Goal: Task Accomplishment & Management: Manage account settings

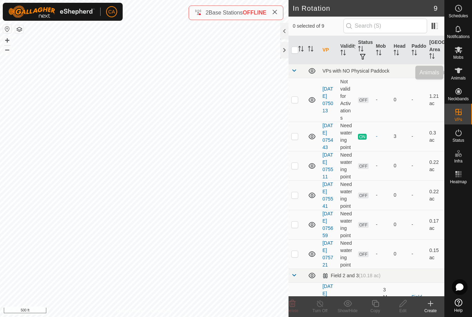
click at [458, 69] on icon at bounding box center [459, 71] width 8 height 6
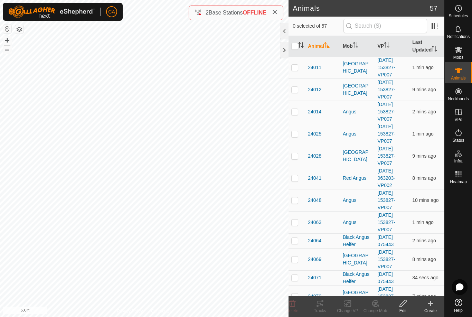
click at [293, 49] on input "checkbox" at bounding box center [294, 46] width 7 height 7
checkbox input "true"
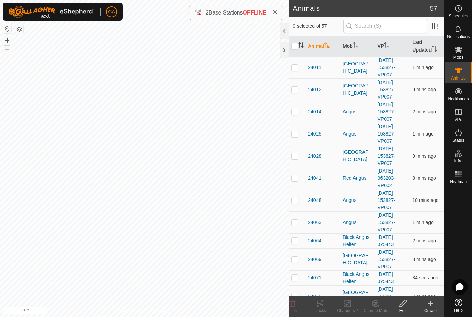
checkbox input "true"
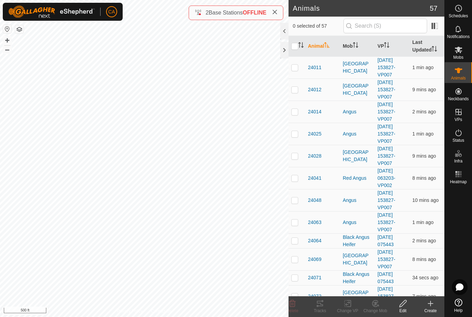
checkbox input "true"
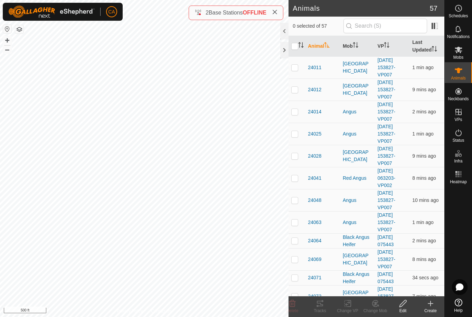
checkbox input "true"
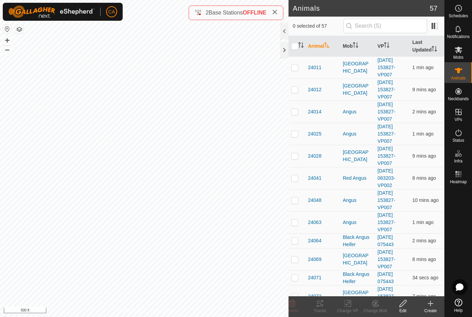
checkbox input "true"
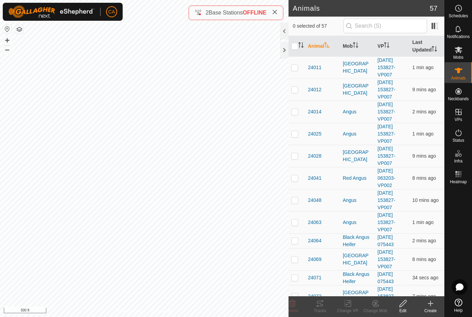
checkbox input "true"
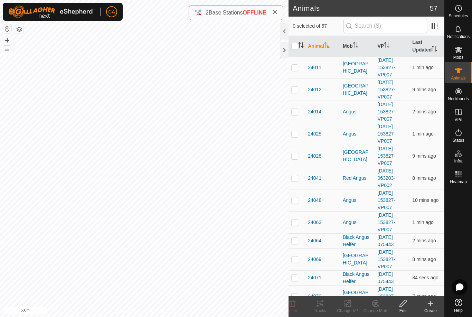
checkbox input "true"
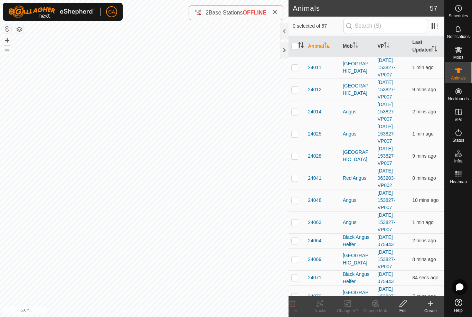
checkbox input "true"
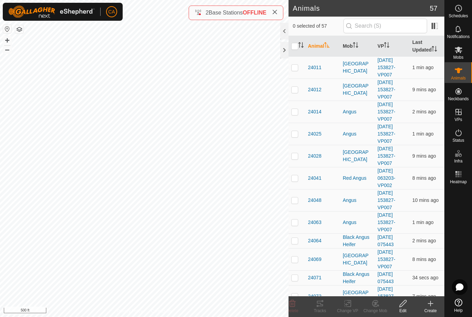
checkbox input "true"
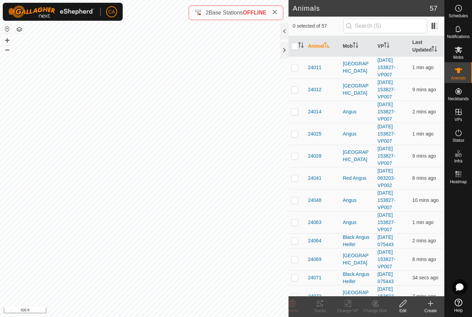
checkbox input "true"
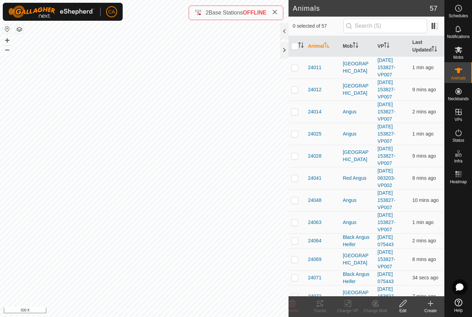
checkbox input "true"
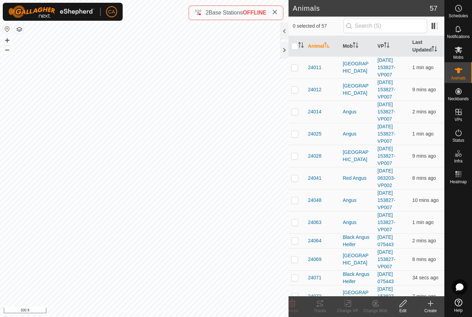
checkbox input "true"
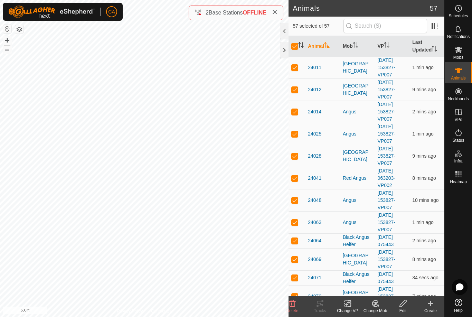
click at [292, 47] on input "checkbox" at bounding box center [294, 46] width 7 height 7
checkbox input "false"
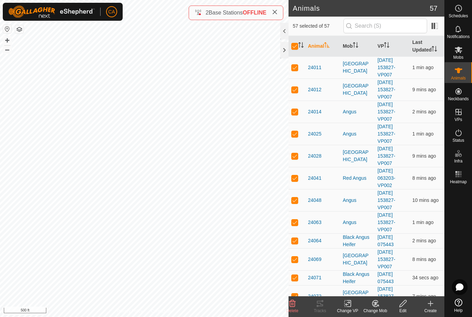
checkbox input "false"
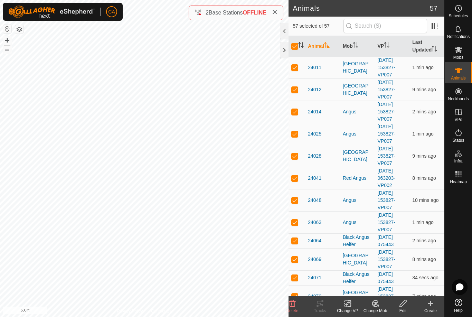
checkbox input "false"
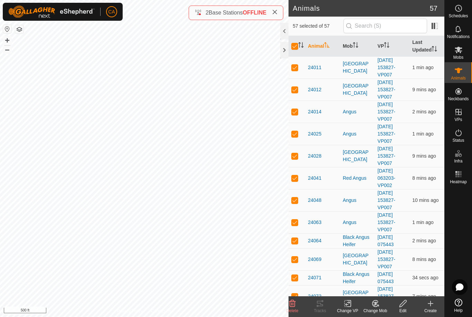
checkbox input "false"
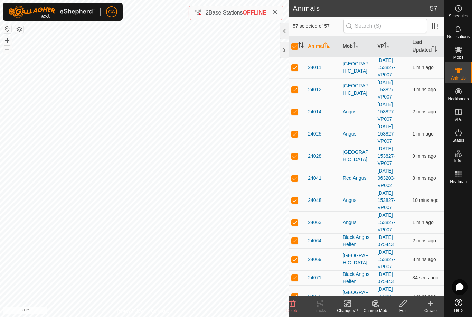
checkbox input "false"
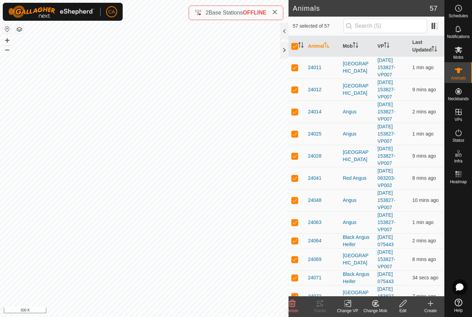
checkbox input "false"
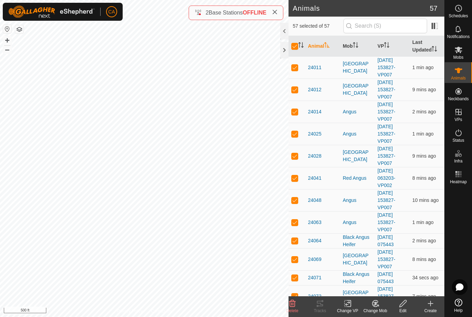
checkbox input "false"
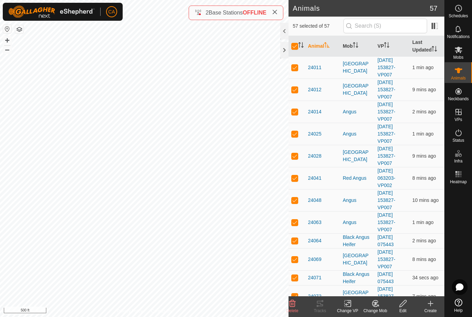
checkbox input "false"
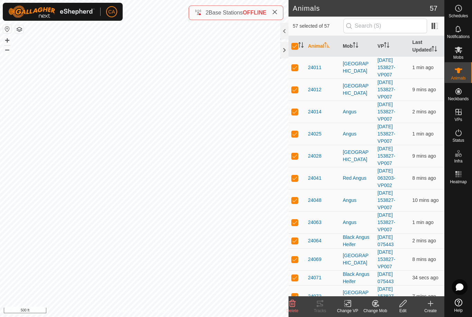
checkbox input "false"
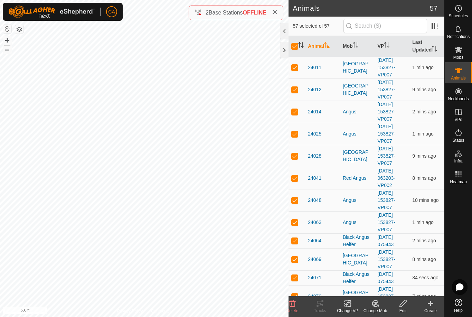
checkbox input "false"
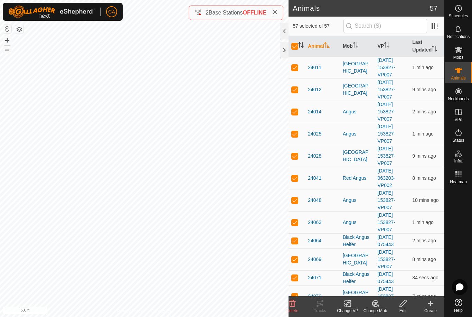
checkbox input "false"
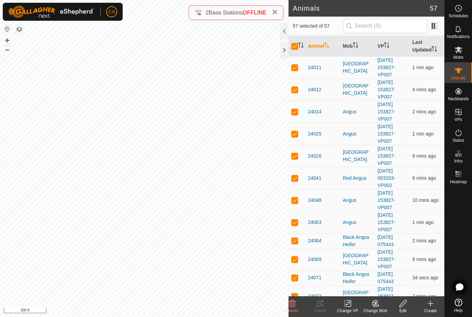
checkbox input "false"
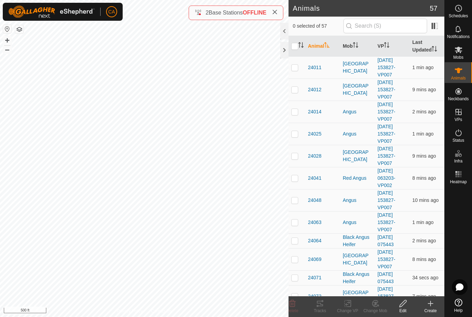
click at [351, 47] on th "Mob" at bounding box center [357, 46] width 35 height 21
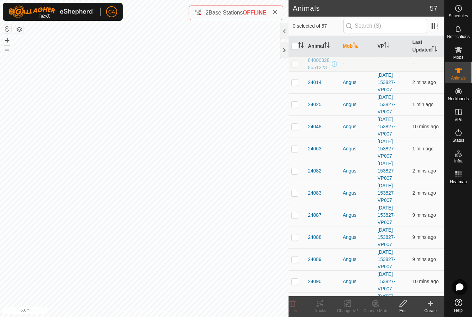
click at [294, 86] on td at bounding box center [297, 82] width 17 height 22
checkbox input "true"
click at [293, 204] on td at bounding box center [297, 193] width 17 height 22
checkbox input "true"
click at [290, 259] on td at bounding box center [297, 259] width 17 height 22
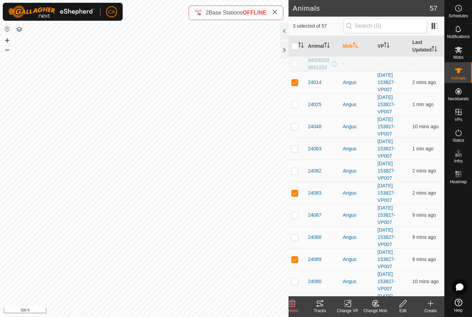
checkbox input "true"
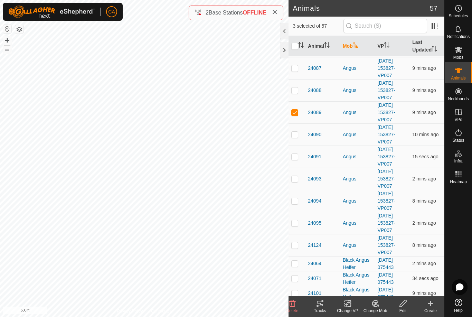
scroll to position [152, 0]
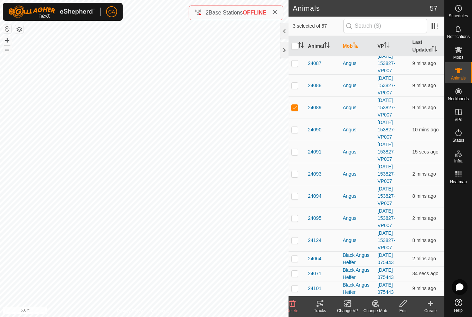
click at [295, 169] on td at bounding box center [297, 174] width 17 height 22
checkbox input "true"
click at [293, 155] on td at bounding box center [297, 152] width 17 height 22
checkbox input "true"
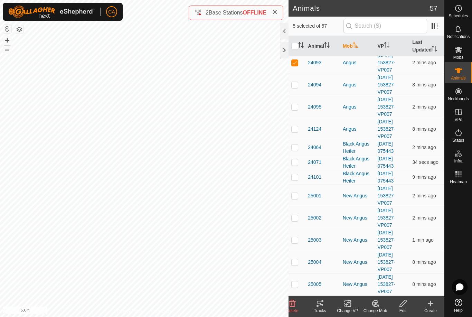
scroll to position [269, 0]
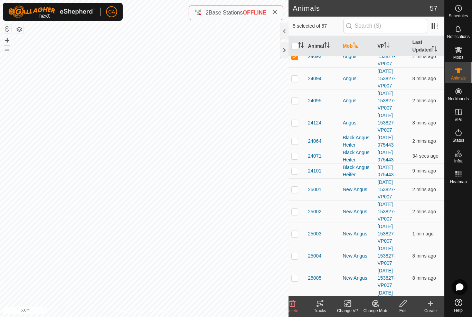
click at [296, 212] on p-checkbox at bounding box center [294, 212] width 7 height 6
checkbox input "true"
click at [289, 238] on td at bounding box center [297, 234] width 17 height 22
checkbox input "true"
click at [292, 275] on p-checkbox at bounding box center [294, 278] width 7 height 6
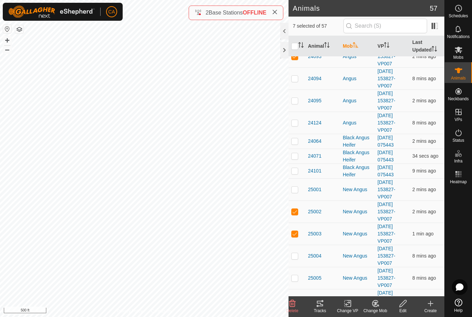
checkbox input "true"
click at [296, 104] on td at bounding box center [297, 101] width 17 height 22
checkbox input "true"
click at [292, 257] on p-checkbox at bounding box center [294, 256] width 7 height 6
checkbox input "true"
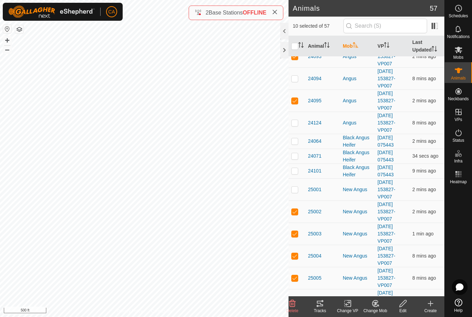
click at [320, 305] on icon at bounding box center [320, 303] width 8 height 8
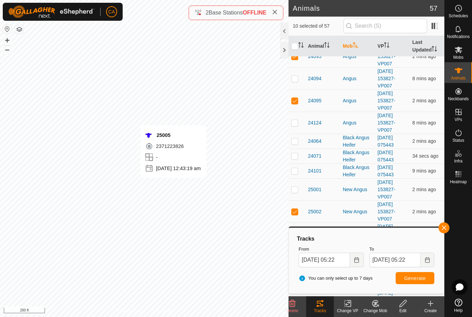
click at [152, 141] on div "25005 2371223826 - [DATE] 12:43:19 am" at bounding box center [174, 151] width 66 height 53
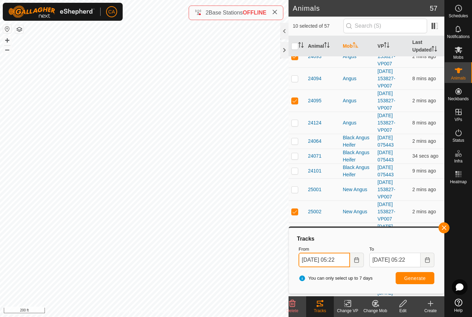
click at [332, 261] on input "[DATE] 05:22" at bounding box center [324, 260] width 51 height 15
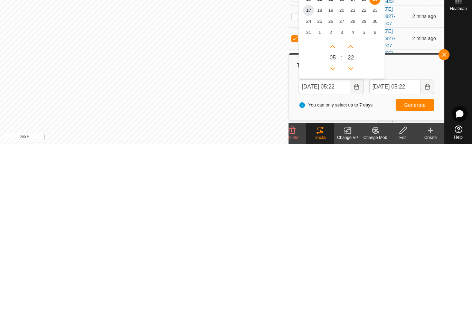
click at [311, 178] on span "17" at bounding box center [308, 183] width 11 height 11
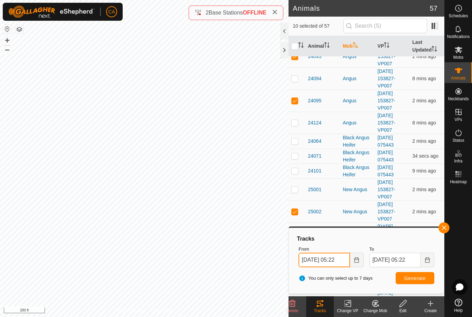
click at [337, 258] on input "[DATE] 05:22" at bounding box center [324, 260] width 51 height 15
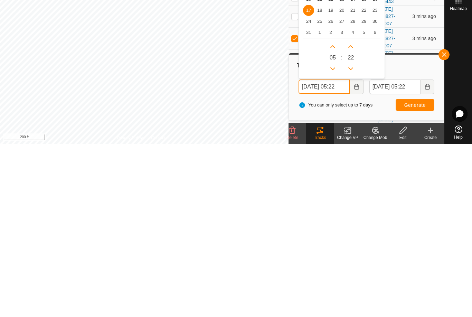
click at [331, 239] on icon "Previous Hour" at bounding box center [333, 242] width 6 height 6
click at [331, 236] on button "Previous Hour" at bounding box center [332, 241] width 11 height 11
click at [333, 241] on icon "Previous Hour" at bounding box center [332, 242] width 5 height 3
click at [332, 241] on icon "Previous Hour" at bounding box center [332, 242] width 5 height 3
click at [332, 236] on button "Previous Hour" at bounding box center [332, 241] width 11 height 11
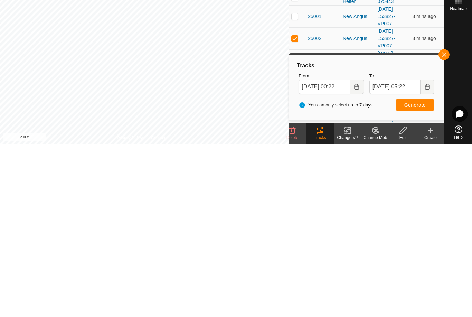
click at [422, 272] on button "Generate" at bounding box center [415, 278] width 39 height 12
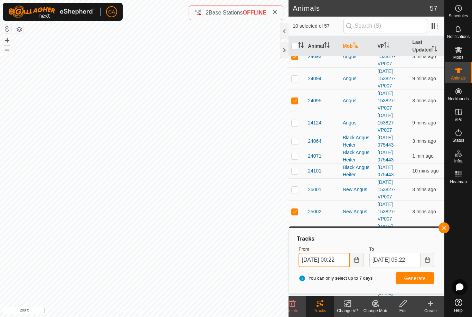
click at [326, 266] on input "[DATE] 00:22" at bounding box center [324, 260] width 51 height 15
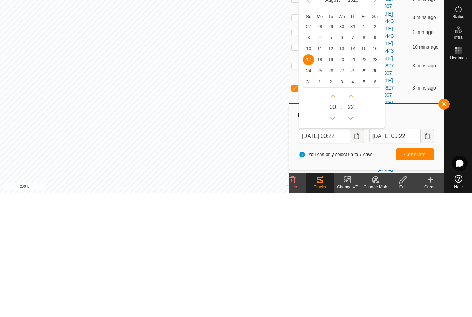
click at [374, 167] on span "16" at bounding box center [375, 172] width 11 height 11
type input "[DATE] 00:22"
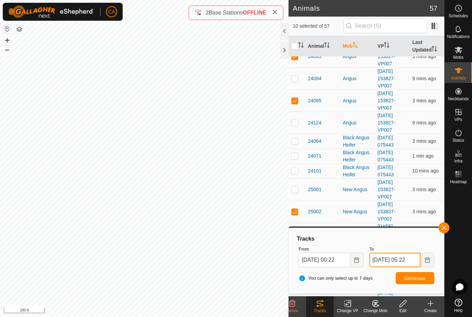
click at [401, 261] on input "[DATE] 05:22" at bounding box center [395, 260] width 51 height 15
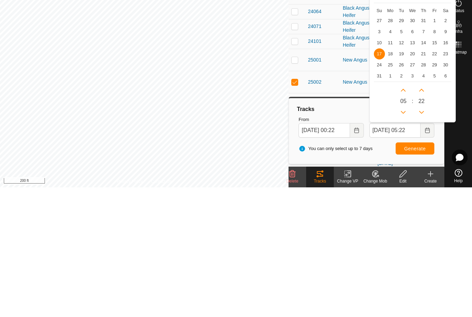
click at [447, 167] on span "16" at bounding box center [445, 172] width 11 height 11
type input "[DATE] 05:22"
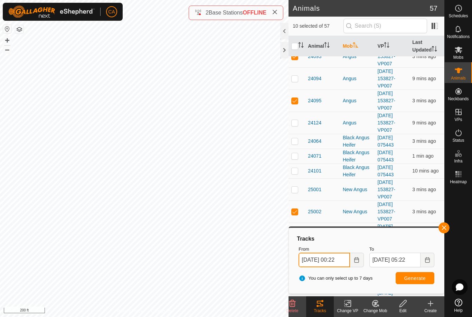
click at [325, 260] on input "[DATE] 00:22" at bounding box center [324, 260] width 51 height 15
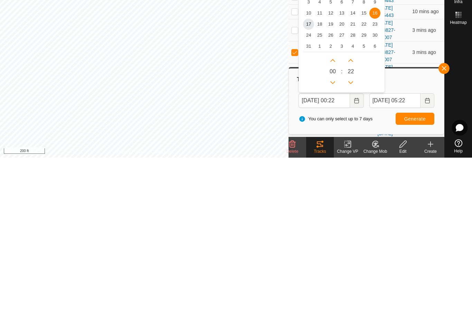
click at [373, 167] on span "16" at bounding box center [375, 172] width 11 height 11
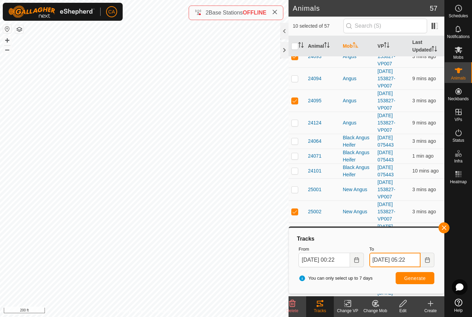
click at [406, 260] on input "[DATE] 05:22" at bounding box center [395, 260] width 51 height 15
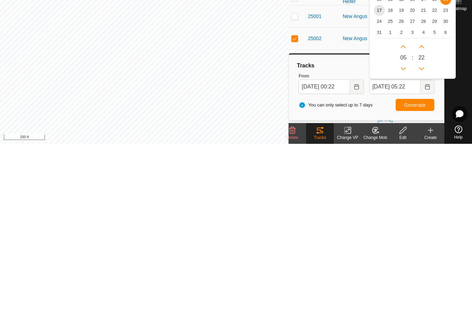
click at [448, 167] on span "16" at bounding box center [445, 172] width 11 height 11
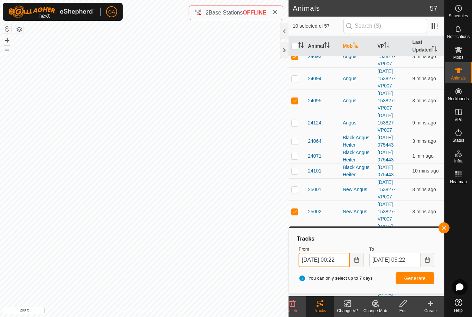
click at [336, 256] on input "[DATE] 00:22" at bounding box center [324, 260] width 51 height 15
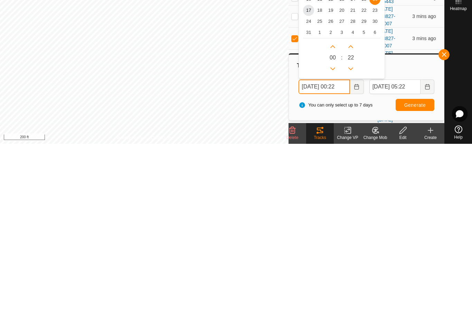
click at [334, 239] on icon "Previous Hour" at bounding box center [333, 242] width 6 height 6
type input "[DATE] 23:22"
click at [334, 236] on button "Previous Hour" at bounding box center [332, 241] width 11 height 11
click at [331, 239] on icon "Previous Hour" at bounding box center [333, 242] width 6 height 6
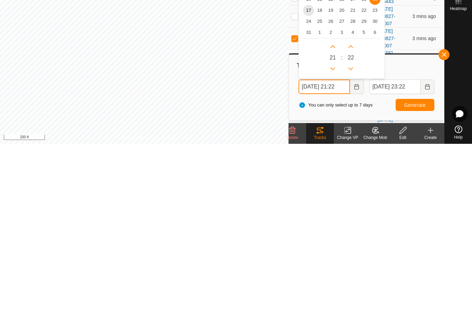
click at [331, 239] on icon "Previous Hour" at bounding box center [333, 242] width 6 height 6
click at [332, 236] on button "Previous Hour" at bounding box center [332, 241] width 11 height 11
click at [331, 236] on button "Previous Hour" at bounding box center [332, 241] width 11 height 11
click at [330, 239] on icon "Previous Hour" at bounding box center [333, 242] width 6 height 6
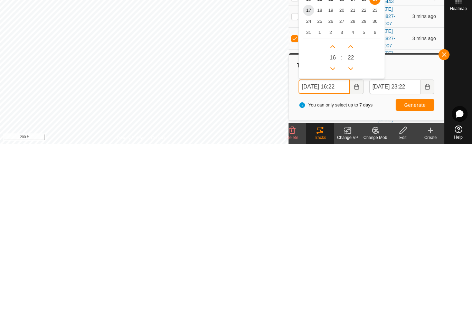
click at [331, 239] on icon "Previous Hour" at bounding box center [333, 242] width 6 height 6
click at [333, 241] on icon "Previous Hour" at bounding box center [332, 242] width 5 height 3
type input "[DATE] 13:22"
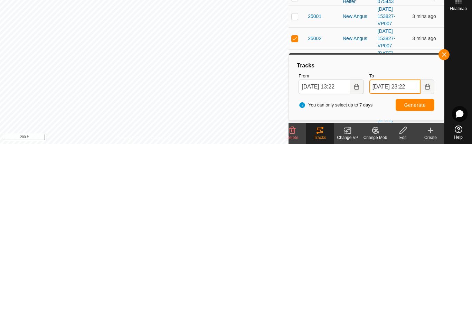
click at [390, 253] on span "[DATE] 23:22" at bounding box center [402, 260] width 65 height 15
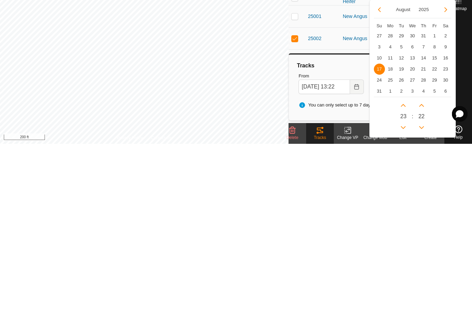
click at [445, 226] on span "16" at bounding box center [445, 231] width 11 height 11
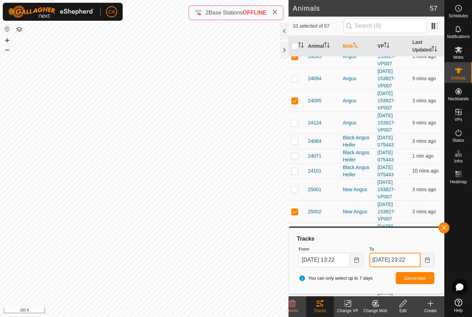
click at [399, 261] on input "[DATE] 23:22" at bounding box center [395, 260] width 51 height 15
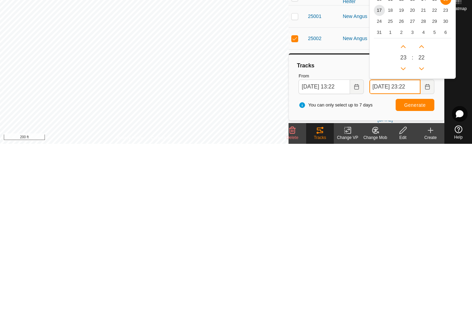
click at [402, 239] on icon "Previous Hour" at bounding box center [404, 242] width 6 height 6
click at [402, 236] on button "Previous Hour" at bounding box center [403, 241] width 11 height 11
click at [403, 236] on button "Previous Hour" at bounding box center [403, 241] width 11 height 11
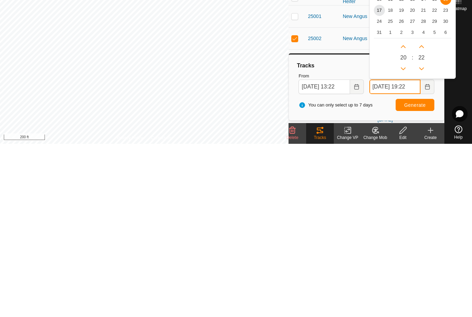
type input "[DATE] 18:22"
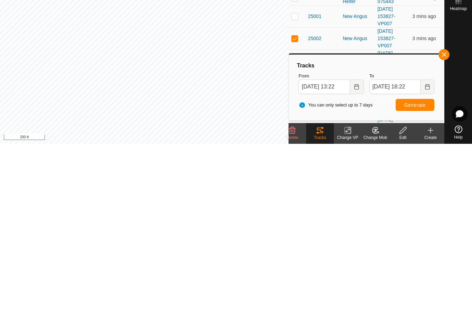
click at [424, 276] on span "Generate" at bounding box center [414, 279] width 21 height 6
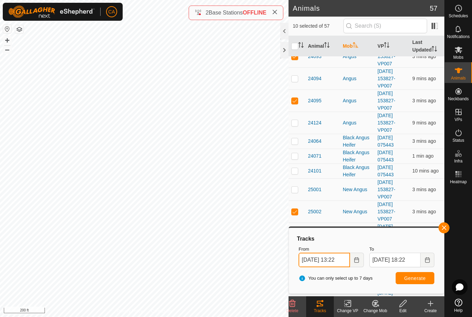
click at [329, 256] on input "[DATE] 13:22" at bounding box center [324, 260] width 51 height 15
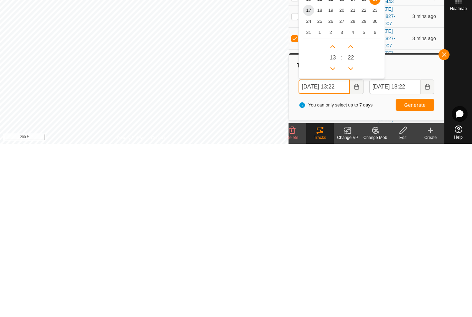
click at [332, 239] on icon "Previous Hour" at bounding box center [333, 242] width 6 height 6
click at [332, 236] on button "Previous Hour" at bounding box center [332, 241] width 11 height 11
click at [333, 239] on icon "Previous Hour" at bounding box center [333, 242] width 6 height 6
click at [333, 236] on button "Previous Hour" at bounding box center [332, 241] width 11 height 11
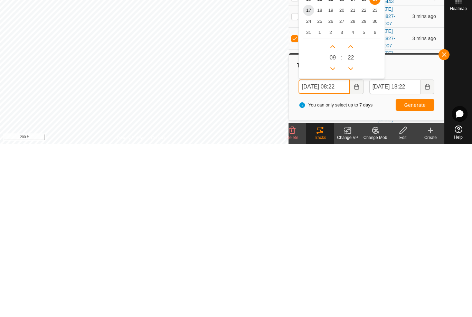
click at [333, 236] on button "Previous Hour" at bounding box center [332, 241] width 11 height 11
click at [334, 239] on icon "Previous Hour" at bounding box center [333, 242] width 6 height 6
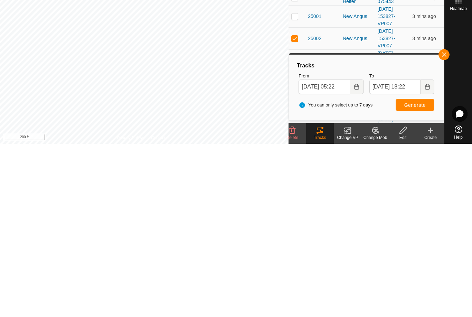
click at [417, 272] on button "Generate" at bounding box center [415, 278] width 39 height 12
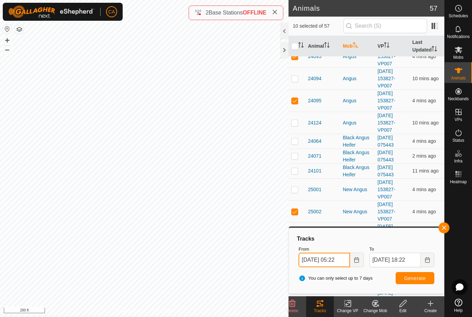
click at [337, 258] on input "[DATE] 05:22" at bounding box center [324, 260] width 51 height 15
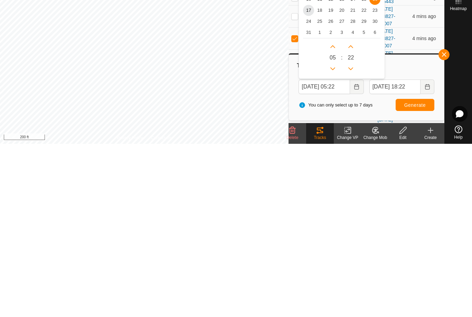
click at [322, 178] on span "18" at bounding box center [319, 183] width 11 height 11
type input "[DATE] 05:22"
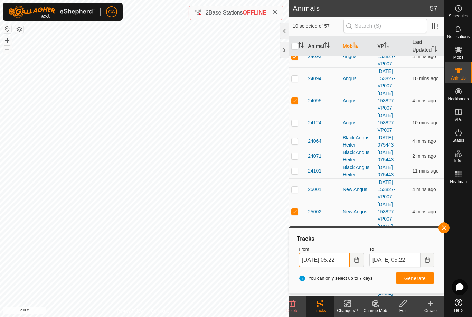
click at [325, 256] on input "[DATE] 05:22" at bounding box center [324, 260] width 51 height 15
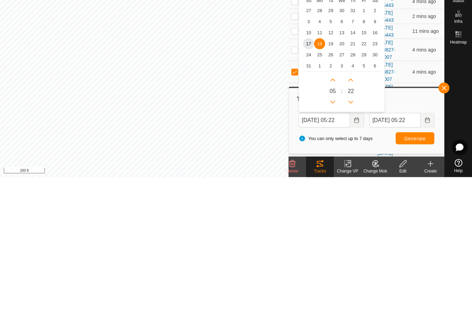
click at [376, 167] on span "16" at bounding box center [375, 172] width 11 height 11
type input "[DATE] 05:22"
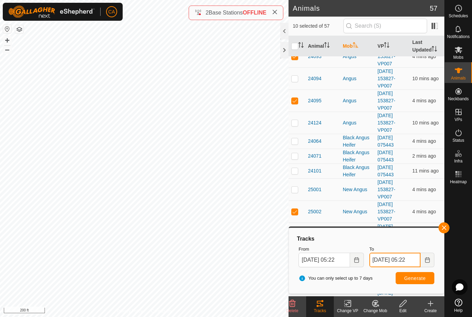
click at [401, 258] on input "[DATE] 05:22" at bounding box center [395, 260] width 51 height 15
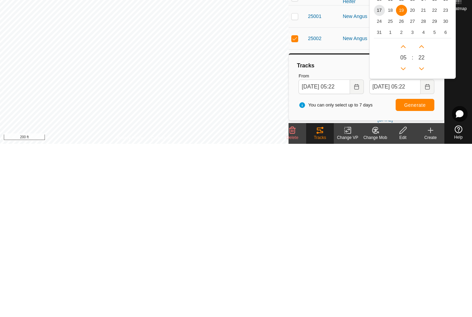
click at [379, 178] on span "17" at bounding box center [379, 183] width 11 height 11
type input "[DATE] 05:22"
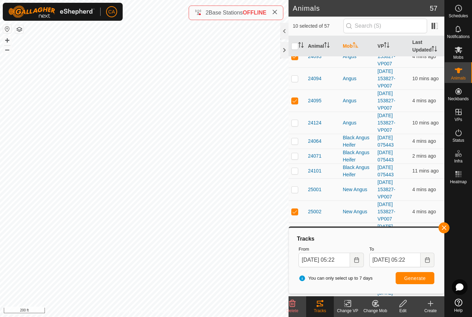
click at [418, 279] on span "Generate" at bounding box center [414, 279] width 21 height 6
click at [331, 258] on input "[DATE] 05:22" at bounding box center [324, 260] width 51 height 15
click at [296, 47] on input "checkbox" at bounding box center [294, 46] width 7 height 7
checkbox input "true"
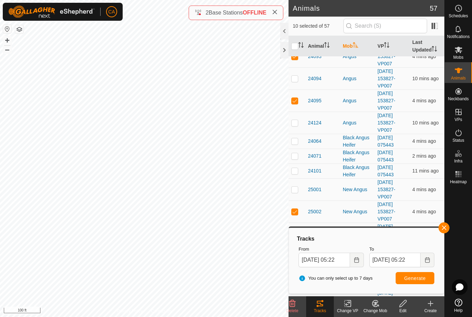
checkbox input "true"
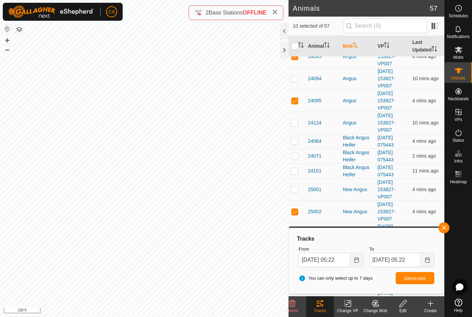
checkbox input "true"
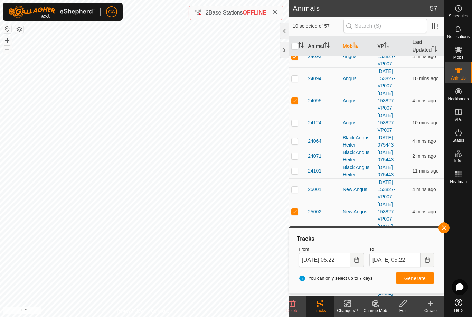
checkbox input "true"
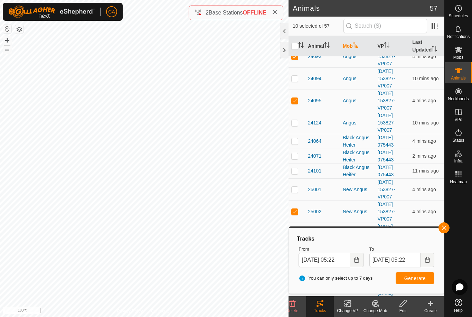
checkbox input "true"
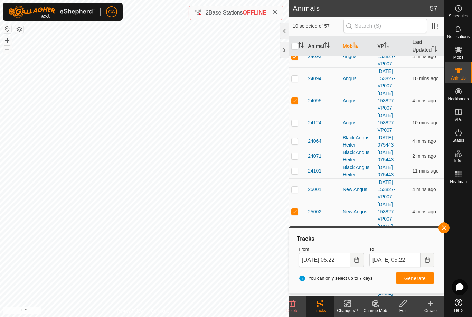
checkbox input "true"
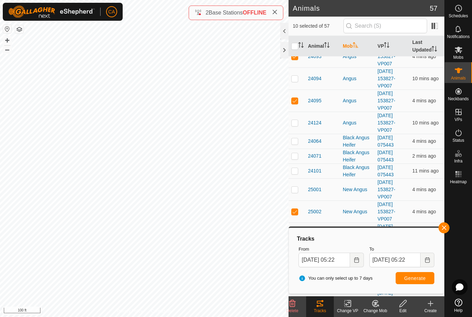
checkbox input "true"
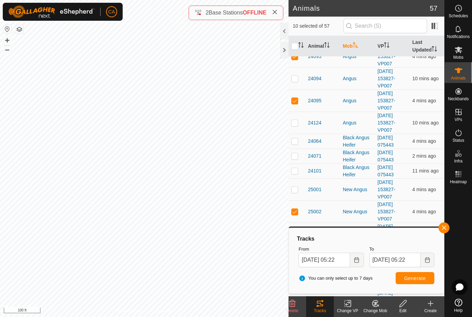
checkbox input "true"
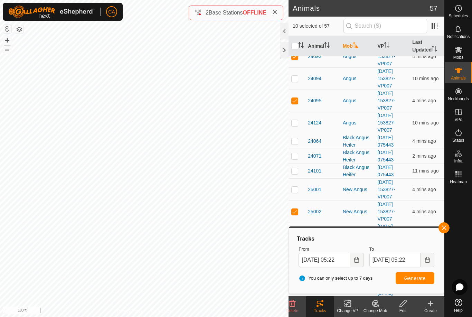
checkbox input "true"
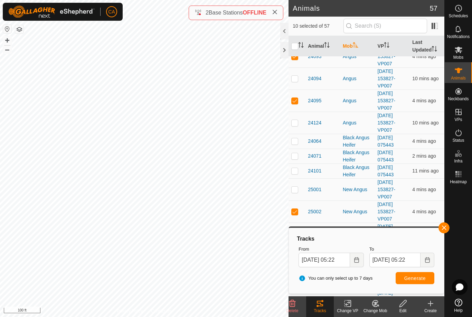
checkbox input "true"
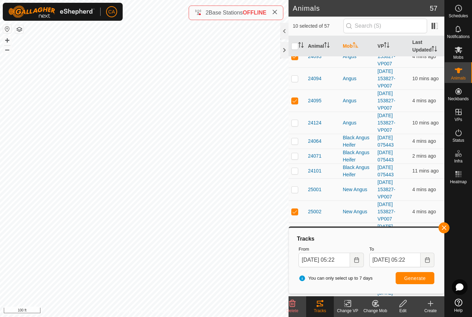
checkbox input "true"
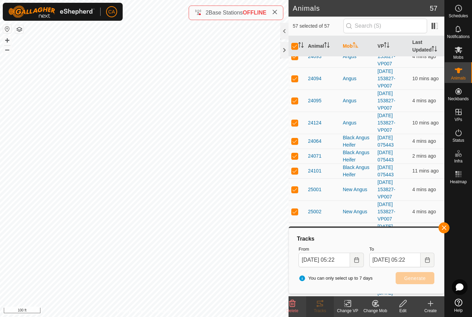
click at [295, 46] on input "checkbox" at bounding box center [294, 46] width 7 height 7
checkbox input "false"
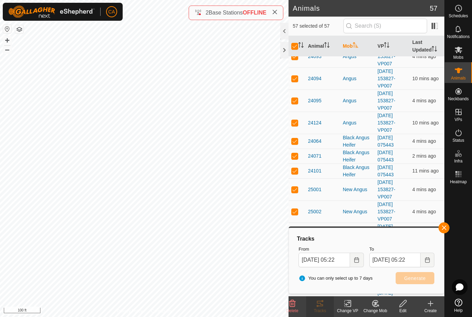
checkbox input "false"
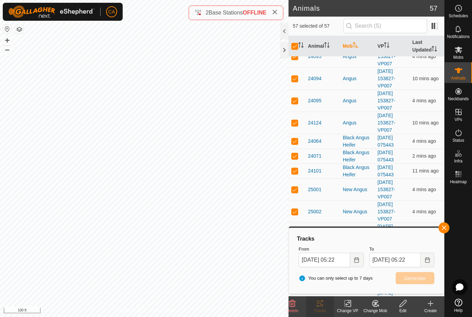
checkbox input "false"
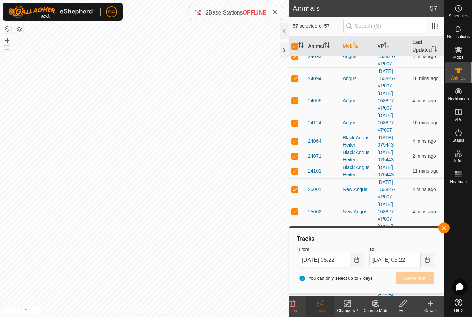
checkbox input "false"
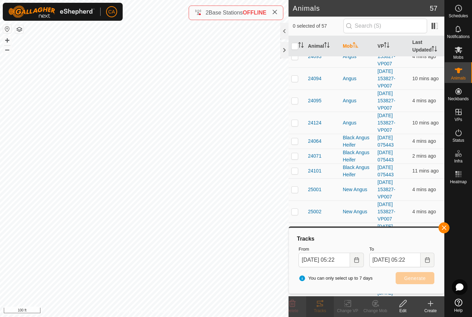
click at [351, 50] on th "Mob" at bounding box center [357, 46] width 35 height 21
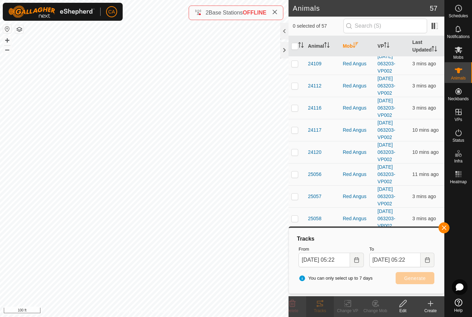
scroll to position [0, 0]
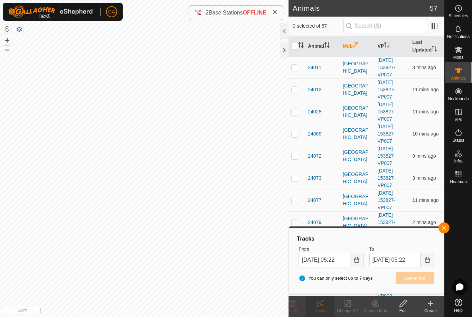
click at [290, 70] on td at bounding box center [297, 67] width 17 height 22
click at [296, 90] on p-checkbox at bounding box center [294, 90] width 7 height 6
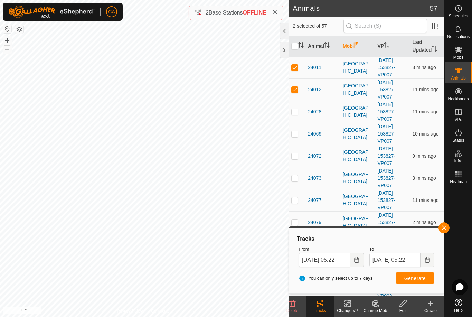
click at [296, 111] on p-checkbox at bounding box center [294, 112] width 7 height 6
click at [296, 124] on td at bounding box center [297, 134] width 17 height 22
click at [297, 158] on p-checkbox at bounding box center [294, 156] width 7 height 6
click at [296, 181] on p-checkbox at bounding box center [294, 178] width 7 height 6
click at [296, 201] on p-checkbox at bounding box center [294, 200] width 7 height 6
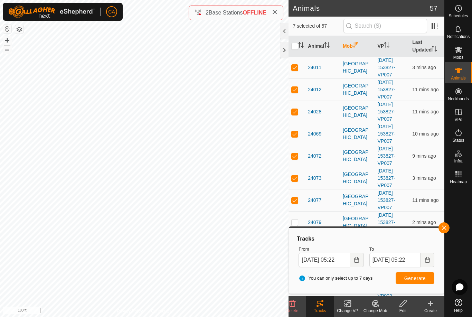
click at [291, 224] on td at bounding box center [297, 222] width 17 height 22
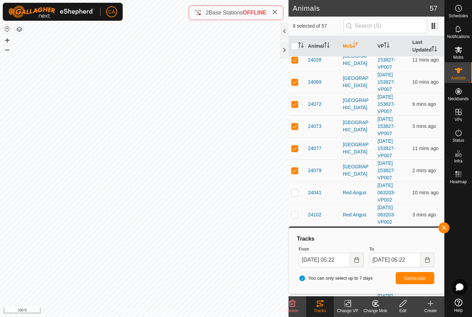
scroll to position [98, 0]
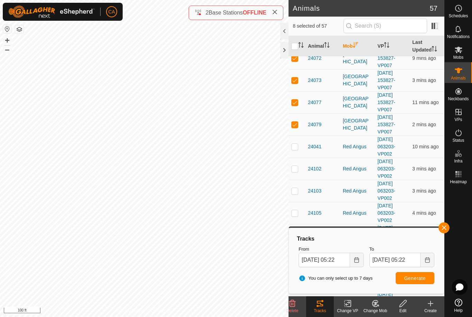
click at [420, 276] on span "Generate" at bounding box center [414, 279] width 21 height 6
click at [297, 46] on input "checkbox" at bounding box center [294, 46] width 7 height 7
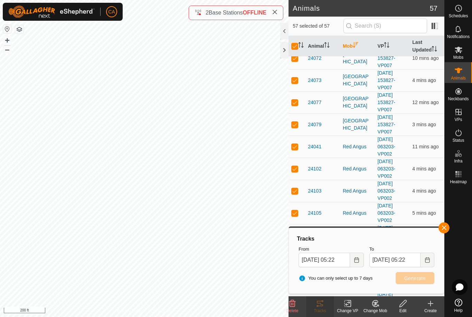
click at [295, 48] on input "checkbox" at bounding box center [294, 46] width 7 height 7
click at [352, 45] on th "Mob" at bounding box center [357, 46] width 35 height 21
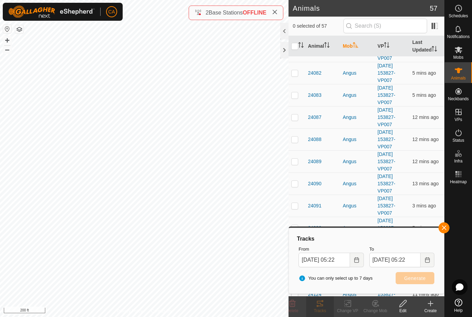
scroll to position [0, 0]
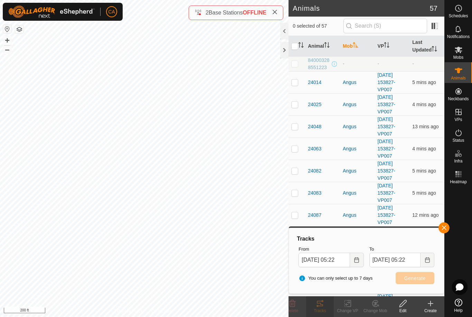
click at [354, 47] on th "Mob" at bounding box center [357, 46] width 35 height 21
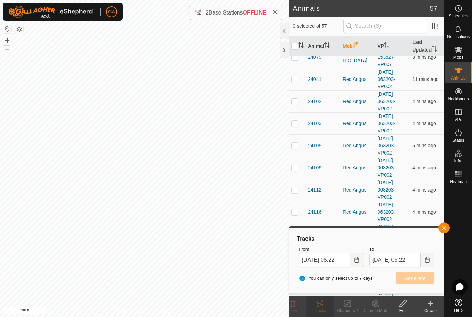
scroll to position [173, 0]
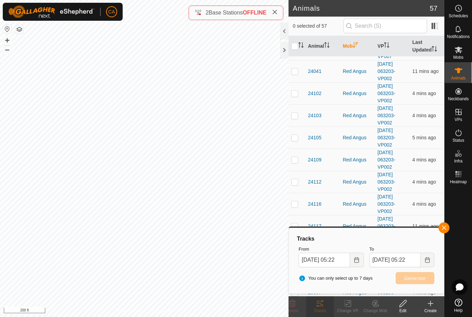
click at [297, 120] on td at bounding box center [297, 115] width 17 height 22
click at [293, 139] on p-checkbox at bounding box center [294, 138] width 7 height 6
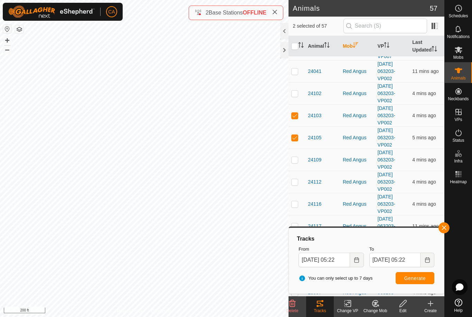
click at [297, 161] on p-checkbox at bounding box center [294, 160] width 7 height 6
click at [292, 179] on p-checkbox at bounding box center [294, 182] width 7 height 6
click at [291, 197] on td at bounding box center [297, 204] width 17 height 22
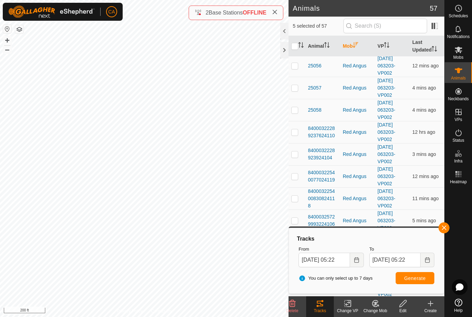
scroll to position [366, 0]
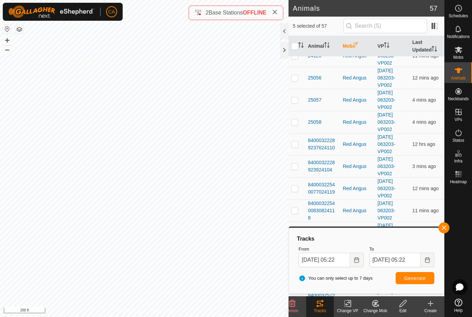
click at [293, 146] on p-checkbox at bounding box center [294, 144] width 7 height 6
click at [292, 171] on td at bounding box center [297, 166] width 17 height 22
click at [297, 196] on td at bounding box center [297, 188] width 17 height 22
click at [291, 209] on p-checkbox at bounding box center [294, 211] width 7 height 6
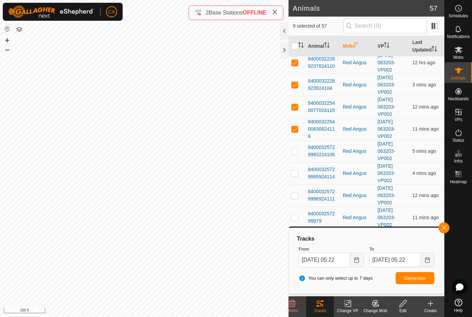
scroll to position [448, 0]
click at [296, 193] on p-checkbox at bounding box center [294, 195] width 7 height 6
click at [413, 279] on span "Generate" at bounding box center [414, 279] width 21 height 6
click at [296, 45] on input "checkbox" at bounding box center [294, 46] width 7 height 7
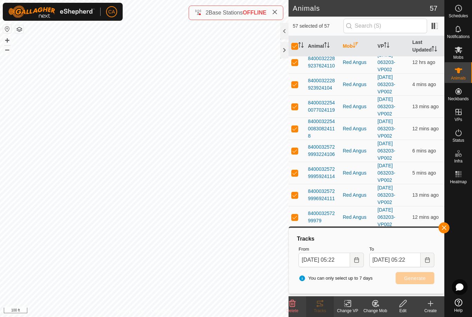
click at [293, 47] on input "checkbox" at bounding box center [294, 46] width 7 height 7
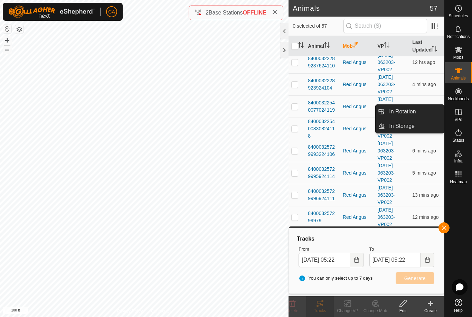
click at [413, 112] on span "In Rotation" at bounding box center [402, 112] width 27 height 8
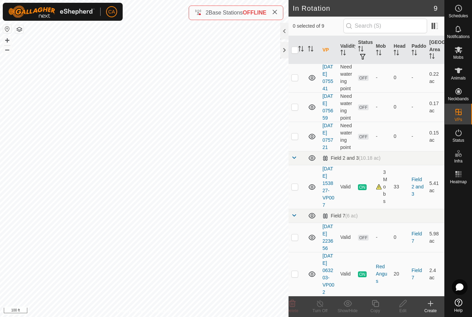
scroll to position [175, 0]
click at [297, 271] on p-checkbox at bounding box center [294, 274] width 7 height 6
click at [380, 307] on icon at bounding box center [375, 303] width 9 height 8
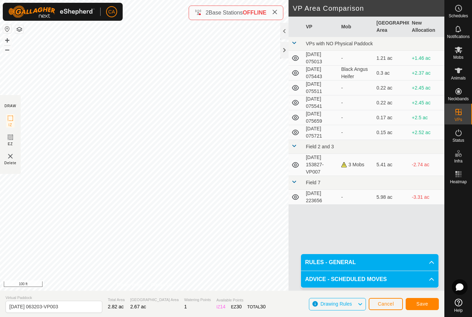
click at [421, 310] on button "Save" at bounding box center [422, 304] width 33 height 12
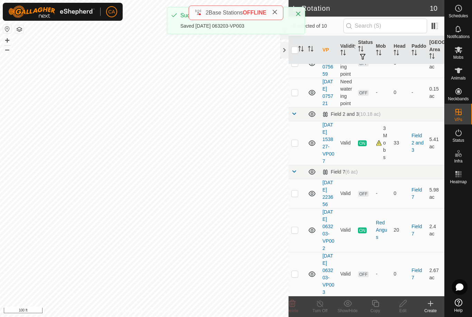
scroll to position [226, 0]
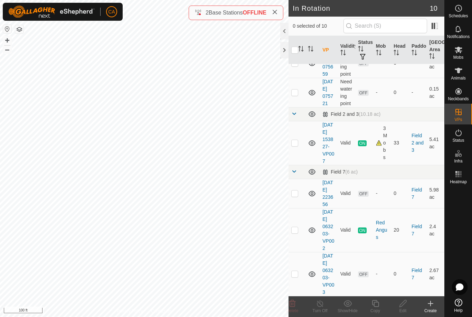
click at [298, 271] on p-checkbox at bounding box center [294, 274] width 7 height 6
click at [405, 308] on div "Edit" at bounding box center [403, 311] width 28 height 6
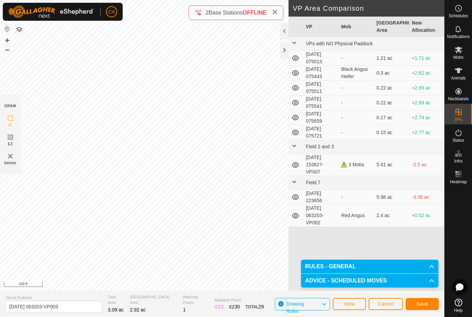
click at [429, 298] on button "Save" at bounding box center [422, 304] width 33 height 12
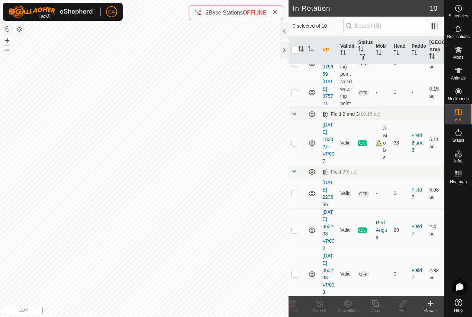
scroll to position [226, 0]
click at [459, 54] on es-mob-svg-icon at bounding box center [458, 49] width 12 height 11
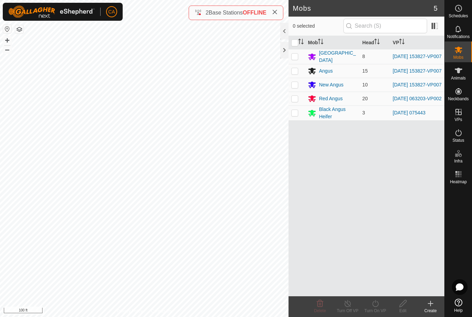
click at [295, 98] on p-checkbox at bounding box center [294, 99] width 7 height 6
click at [378, 307] on icon at bounding box center [375, 303] width 9 height 8
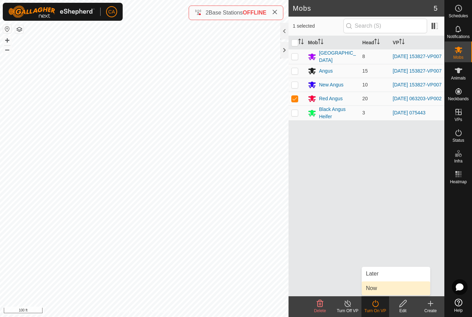
click at [380, 292] on link "Now" at bounding box center [396, 288] width 68 height 14
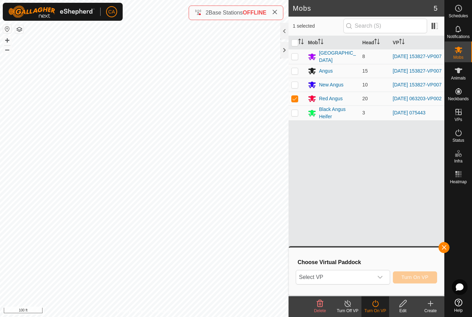
click at [362, 280] on span "Select VP" at bounding box center [334, 277] width 77 height 14
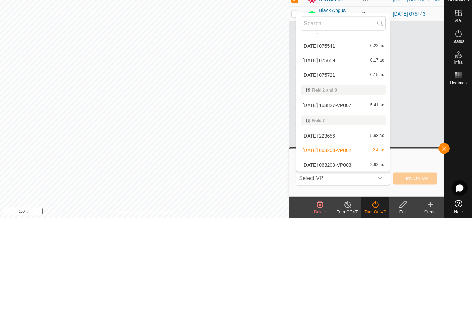
scroll to position [54, 0]
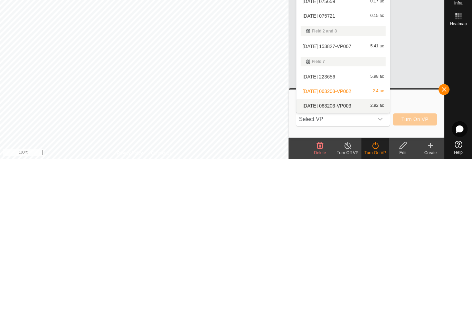
click at [341, 261] on span "[DATE] 063203-VP003" at bounding box center [326, 263] width 49 height 5
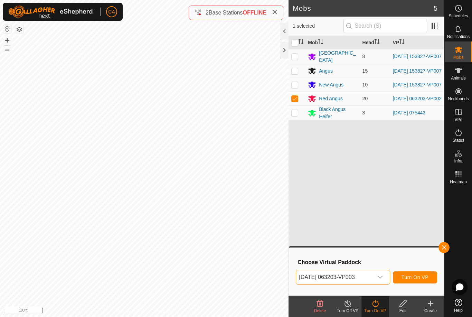
click at [416, 280] on button "Turn On VP" at bounding box center [415, 277] width 44 height 12
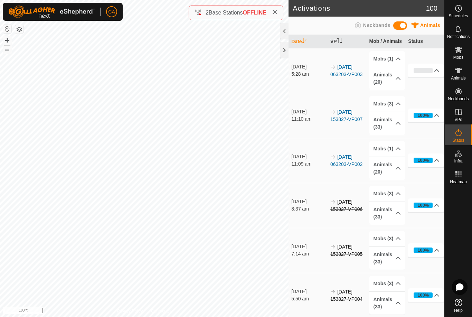
click at [276, 10] on icon at bounding box center [275, 12] width 6 height 6
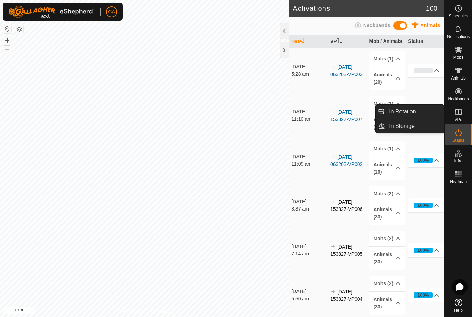
click at [422, 113] on link "In Rotation" at bounding box center [414, 112] width 59 height 14
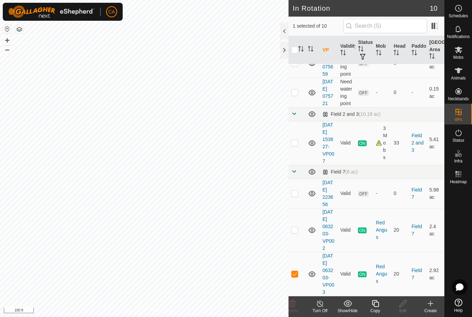
scroll to position [226, 0]
click at [293, 272] on p-checkbox at bounding box center [294, 274] width 7 height 6
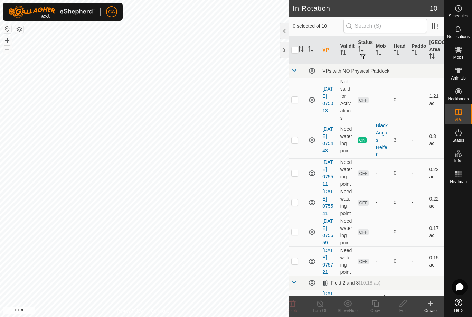
scroll to position [0, 0]
click at [293, 99] on p-checkbox at bounding box center [294, 100] width 7 height 6
click at [295, 306] on icon at bounding box center [292, 303] width 8 height 8
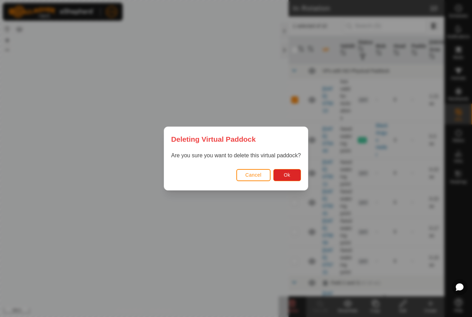
click at [293, 178] on button "Ok" at bounding box center [287, 175] width 28 height 12
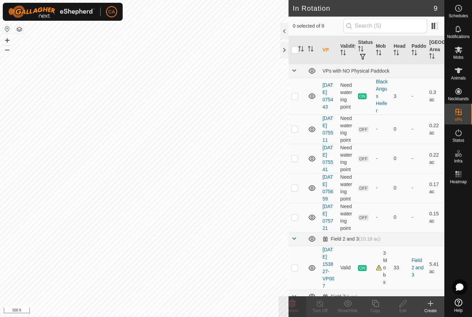
click at [298, 130] on p-checkbox at bounding box center [294, 129] width 7 height 6
click at [295, 132] on p-checkbox at bounding box center [294, 129] width 7 height 6
click at [297, 161] on p-checkbox at bounding box center [294, 159] width 7 height 6
click at [291, 302] on icon at bounding box center [292, 303] width 7 height 7
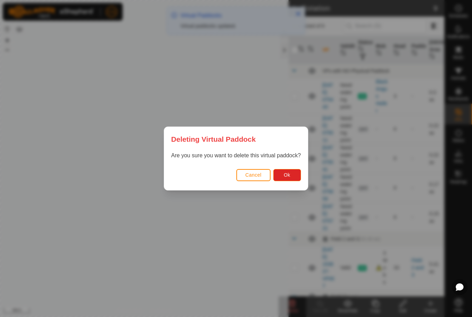
click at [291, 180] on button "Ok" at bounding box center [287, 175] width 28 height 12
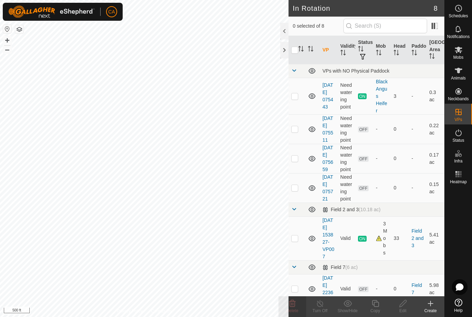
click at [296, 190] on p-checkbox at bounding box center [294, 188] width 7 height 6
click at [292, 302] on icon at bounding box center [292, 303] width 8 height 8
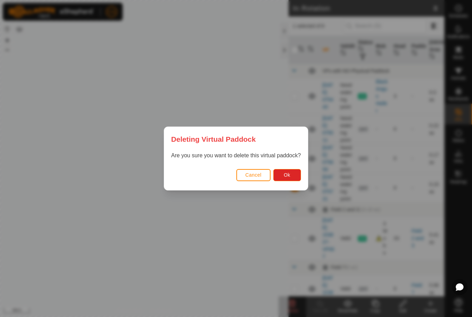
click at [294, 177] on button "Ok" at bounding box center [287, 175] width 28 height 12
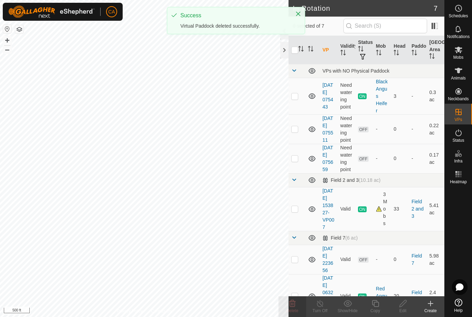
click at [296, 161] on p-checkbox at bounding box center [294, 159] width 7 height 6
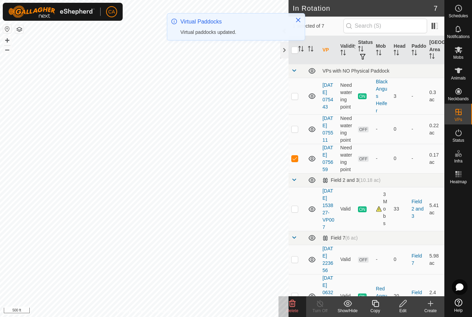
click at [295, 304] on icon at bounding box center [292, 303] width 7 height 7
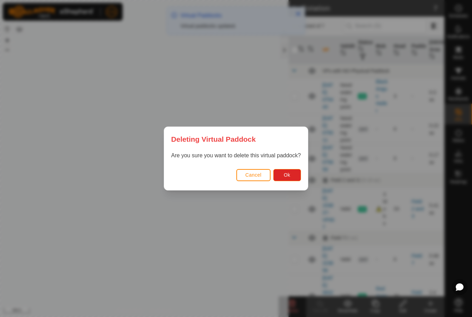
click at [285, 180] on button "Ok" at bounding box center [287, 175] width 28 height 12
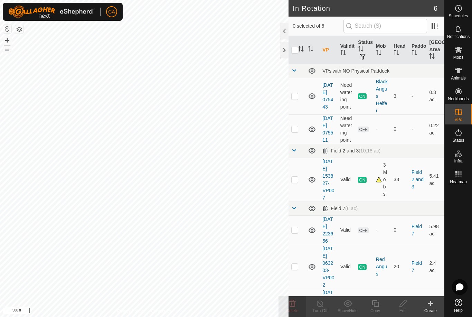
click at [296, 182] on p-checkbox at bounding box center [294, 180] width 7 height 6
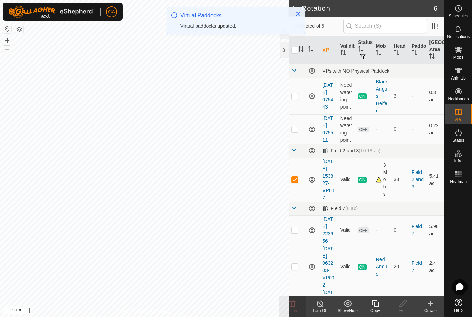
click at [375, 307] on icon at bounding box center [375, 303] width 9 height 8
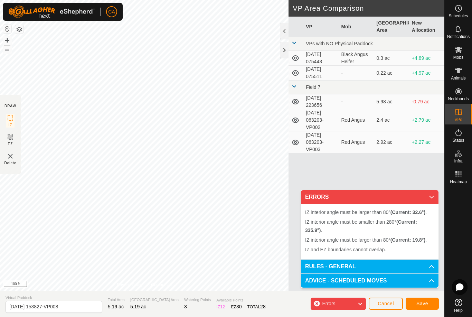
click at [390, 309] on button "Cancel" at bounding box center [386, 304] width 34 height 12
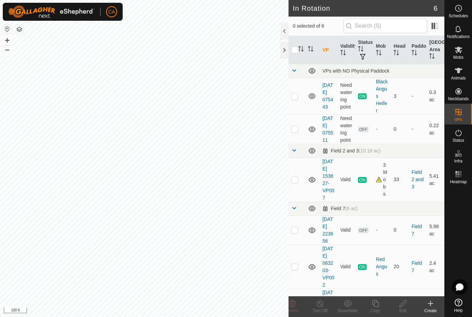
click at [296, 182] on p-checkbox at bounding box center [294, 180] width 7 height 6
click at [380, 307] on copy-svg-icon at bounding box center [376, 303] width 28 height 8
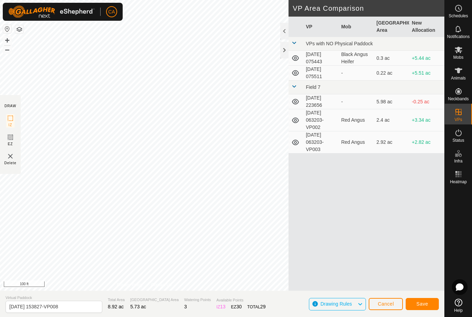
click at [428, 304] on button "Save" at bounding box center [422, 304] width 33 height 12
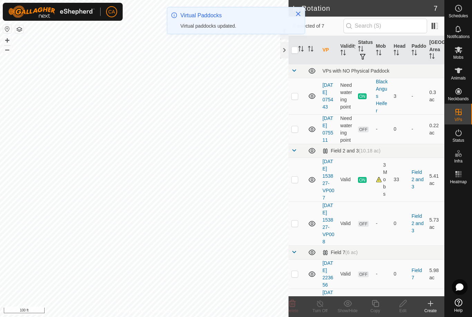
click at [299, 242] on td at bounding box center [297, 224] width 17 height 44
click at [406, 304] on icon at bounding box center [403, 303] width 9 height 8
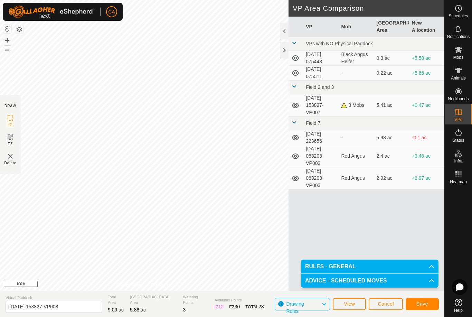
click at [426, 304] on span "Save" at bounding box center [423, 304] width 12 height 6
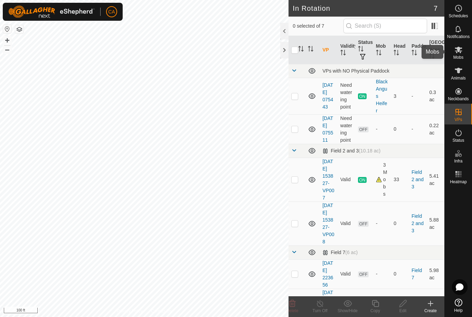
click at [461, 54] on es-mob-svg-icon at bounding box center [458, 49] width 12 height 11
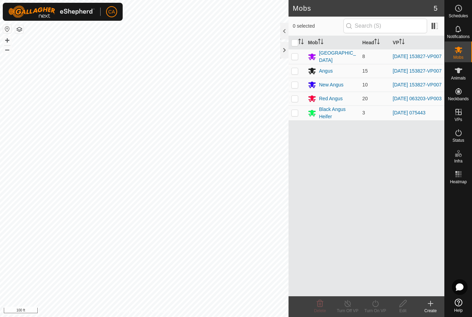
click at [298, 56] on p-checkbox at bounding box center [294, 57] width 7 height 6
click at [297, 71] on p-checkbox at bounding box center [294, 71] width 7 height 6
click at [293, 87] on p-checkbox at bounding box center [294, 85] width 7 height 6
click at [380, 305] on icon at bounding box center [375, 303] width 9 height 8
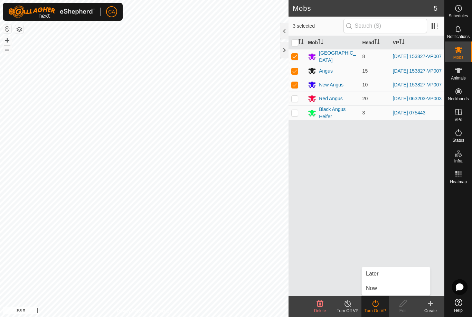
click at [386, 293] on link "Now" at bounding box center [396, 288] width 68 height 14
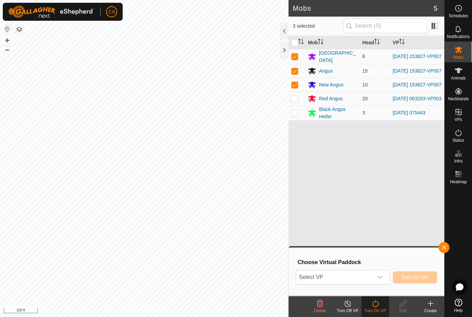
click at [344, 278] on span "Select VP" at bounding box center [334, 277] width 77 height 14
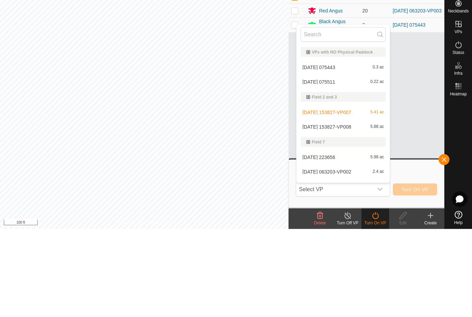
click at [349, 212] on span "[DATE] 153827-VP008" at bounding box center [326, 214] width 49 height 5
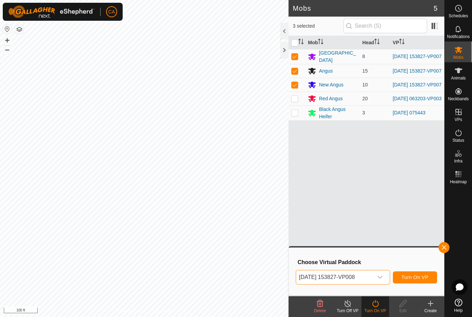
click at [418, 277] on span "Turn On VP" at bounding box center [415, 277] width 27 height 6
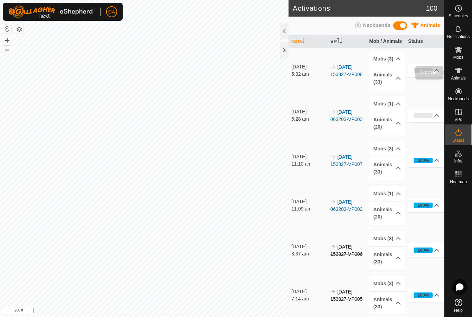
click at [462, 71] on icon at bounding box center [459, 70] width 8 height 8
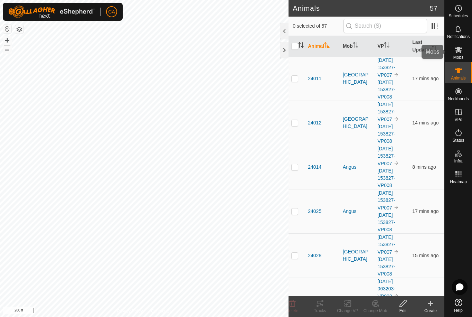
click at [467, 53] on div "Mobs" at bounding box center [458, 51] width 27 height 21
